Goal: Task Accomplishment & Management: Manage account settings

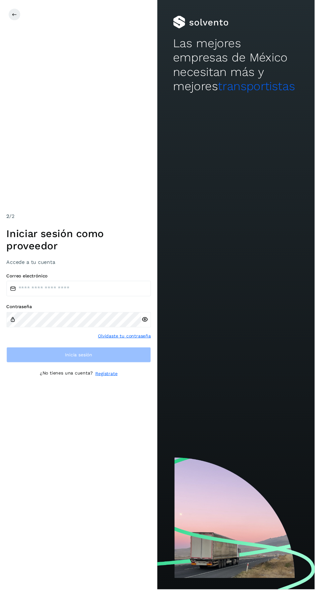
click at [123, 194] on div "2 /2 Iniciar sesión como proveedor Accede a tu cuenta Correo electrónico Contra…" at bounding box center [81, 302] width 162 height 605
click at [102, 304] on input "email" at bounding box center [81, 296] width 148 height 16
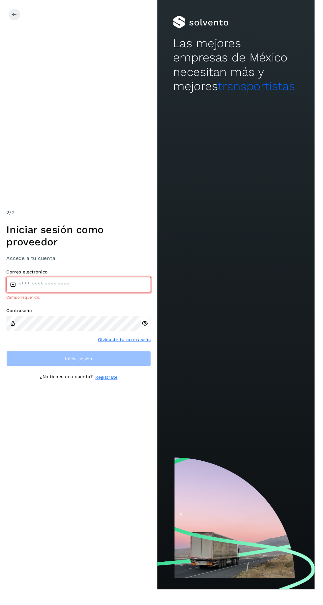
type input "**********"
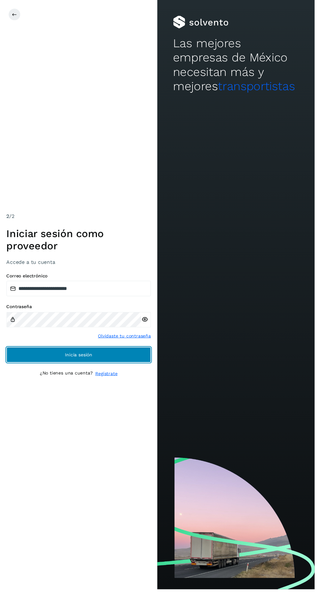
click at [123, 372] on button "Inicia sesión" at bounding box center [81, 364] width 148 height 16
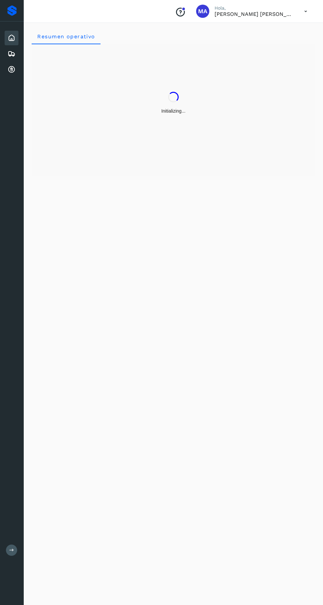
click at [11, 70] on icon at bounding box center [12, 70] width 8 height 8
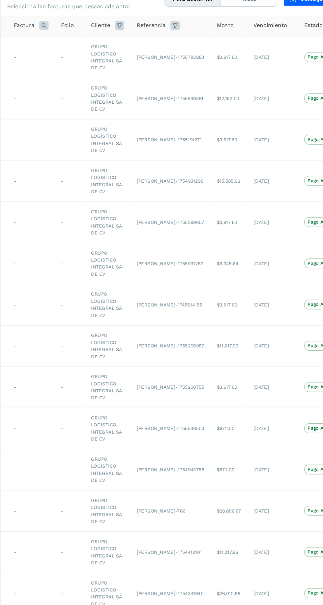
scroll to position [0, 21]
